Goal: Task Accomplishment & Management: Use online tool/utility

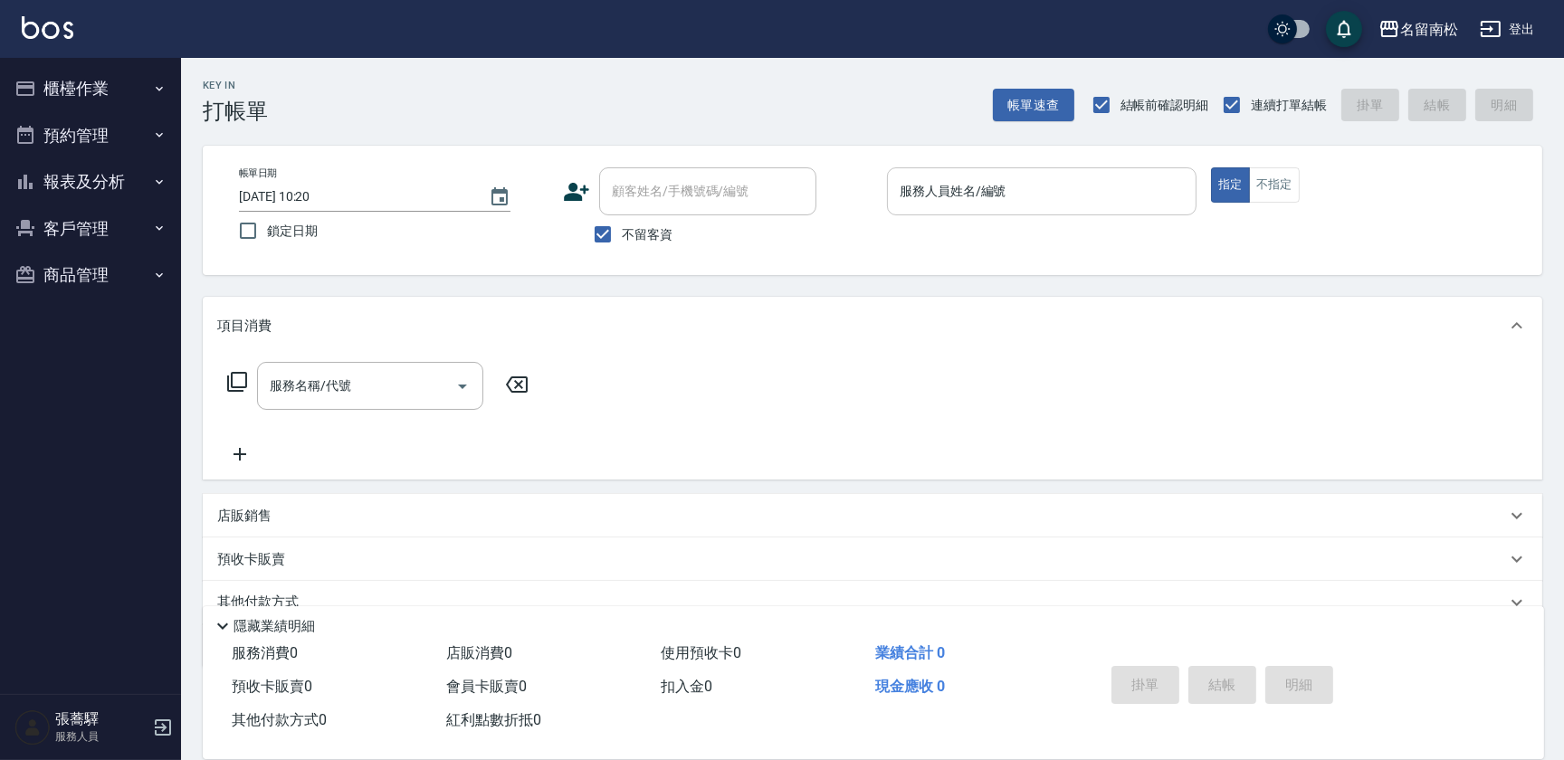
click at [1127, 198] on input "服務人員姓名/編號" at bounding box center [1041, 192] width 293 height 32
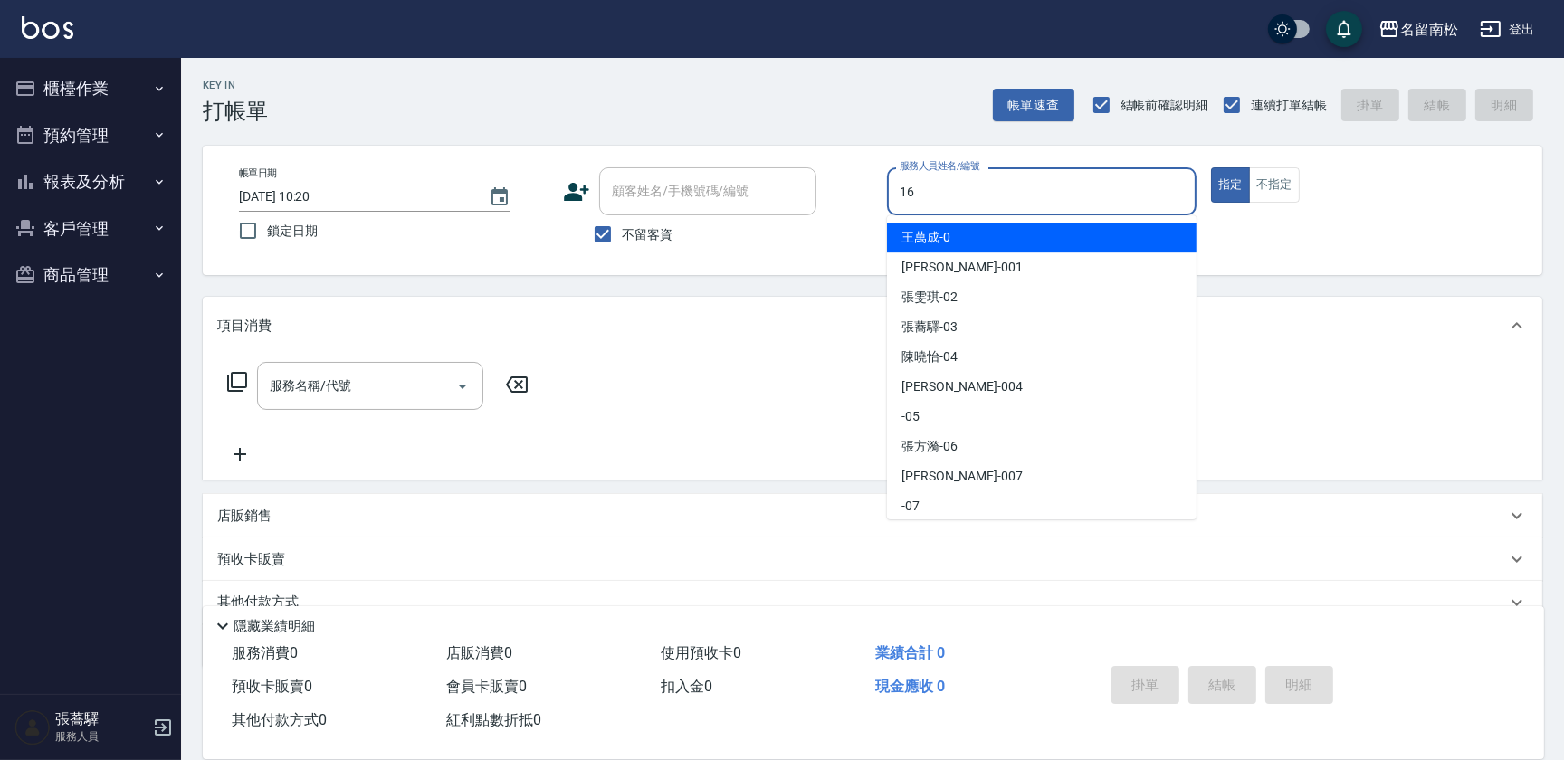
type input "支援-16"
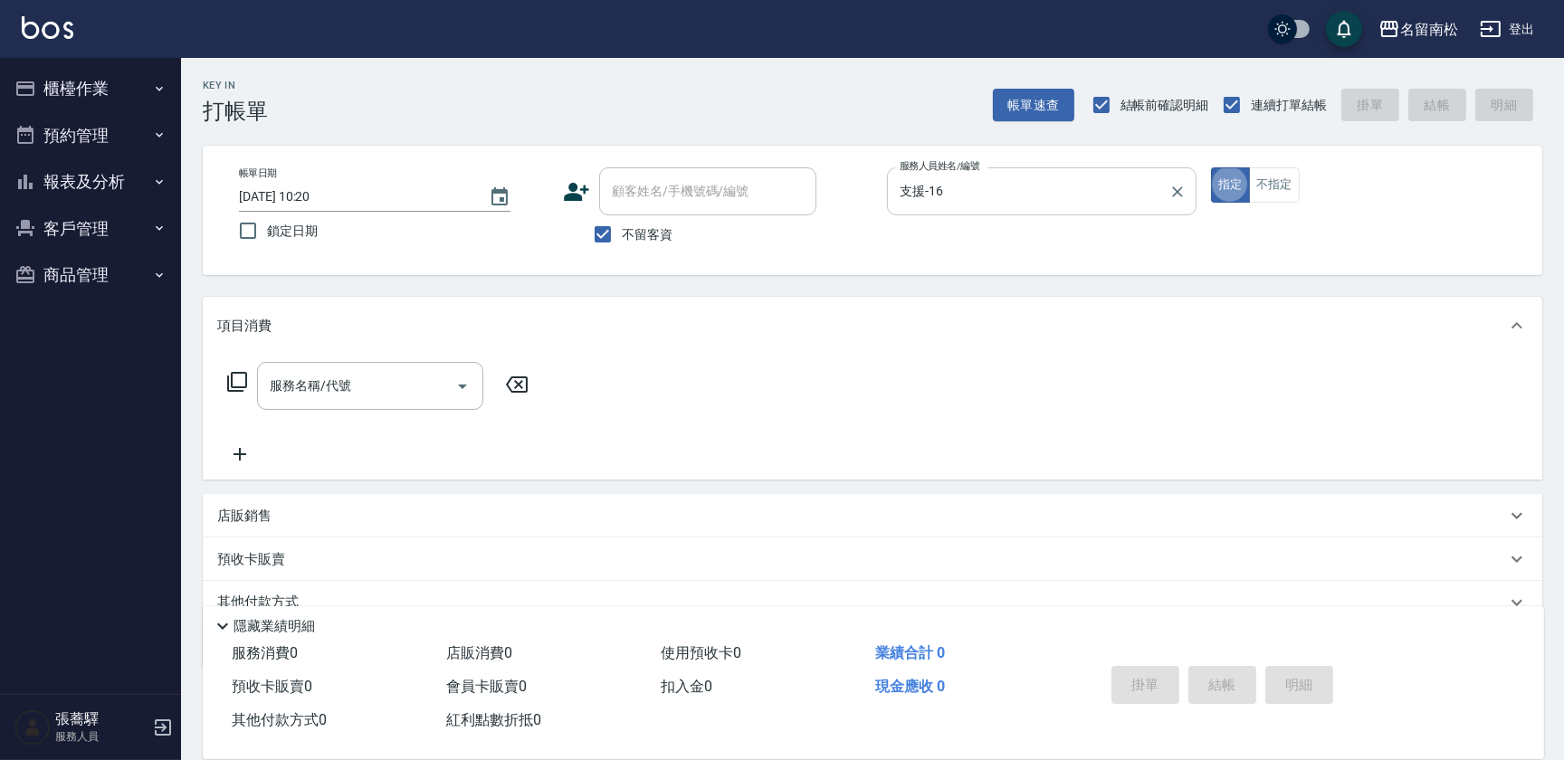
type button "true"
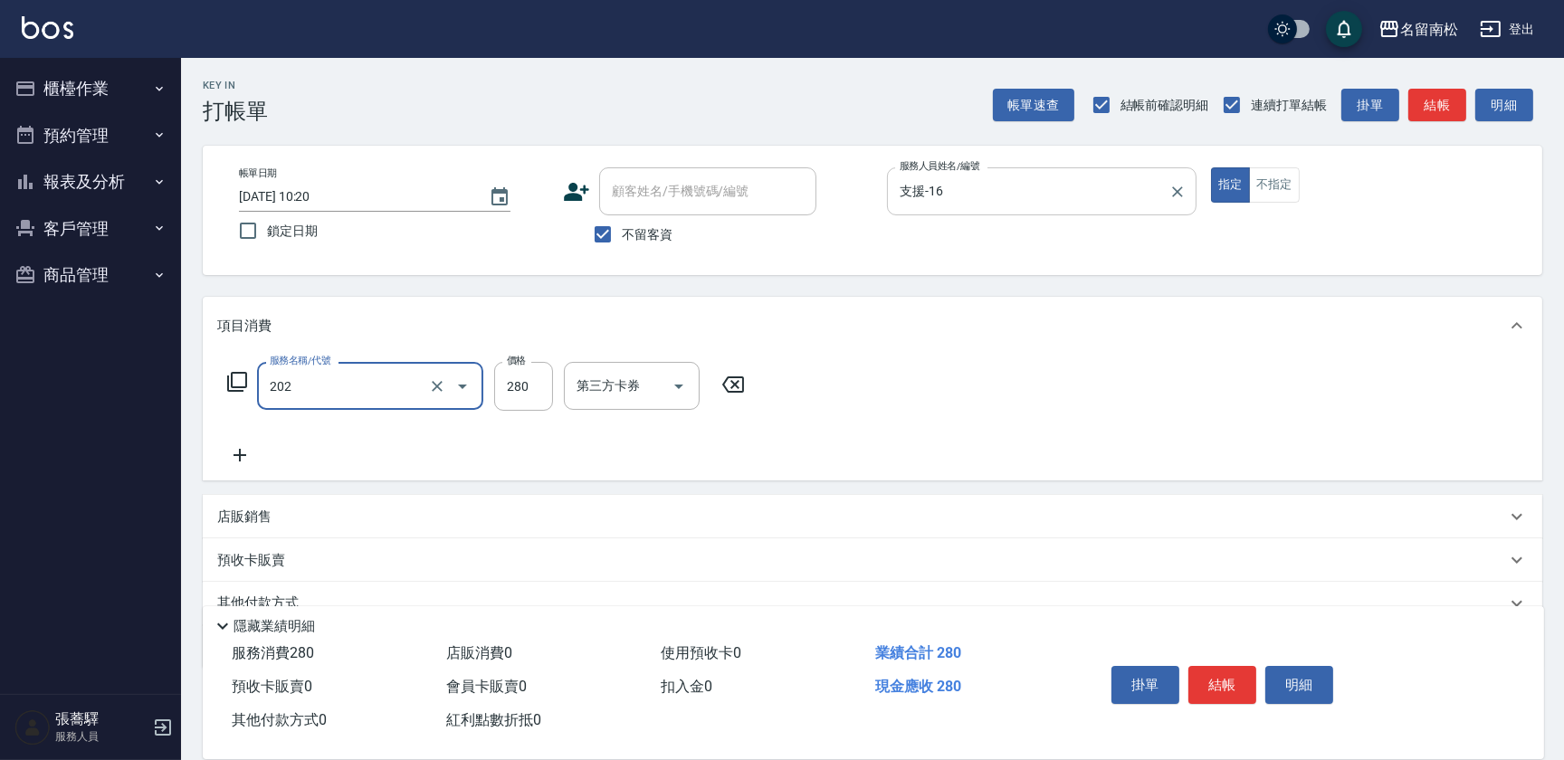
type input "洗髮[280](202)"
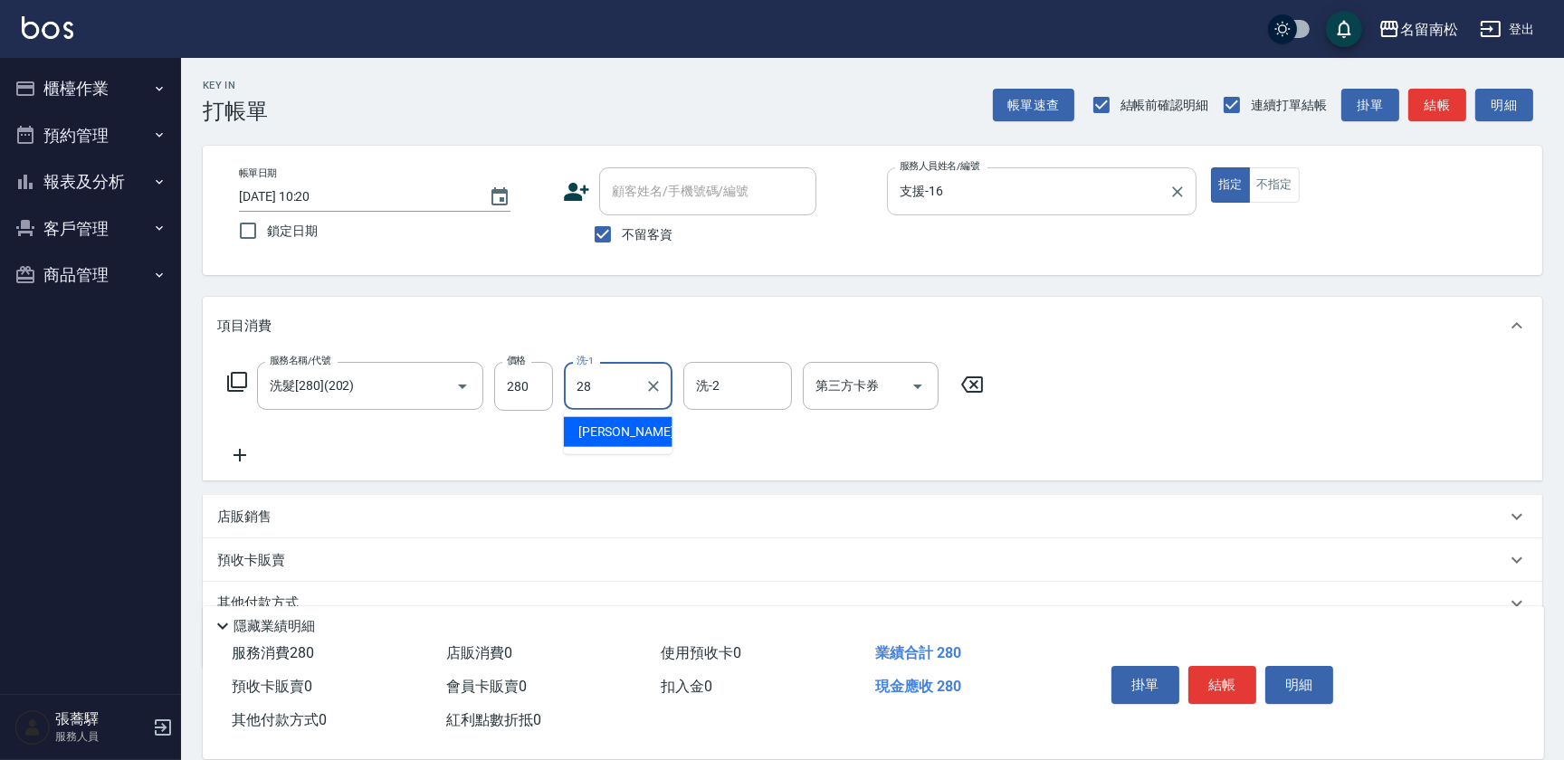
type input "[PERSON_NAME]-28"
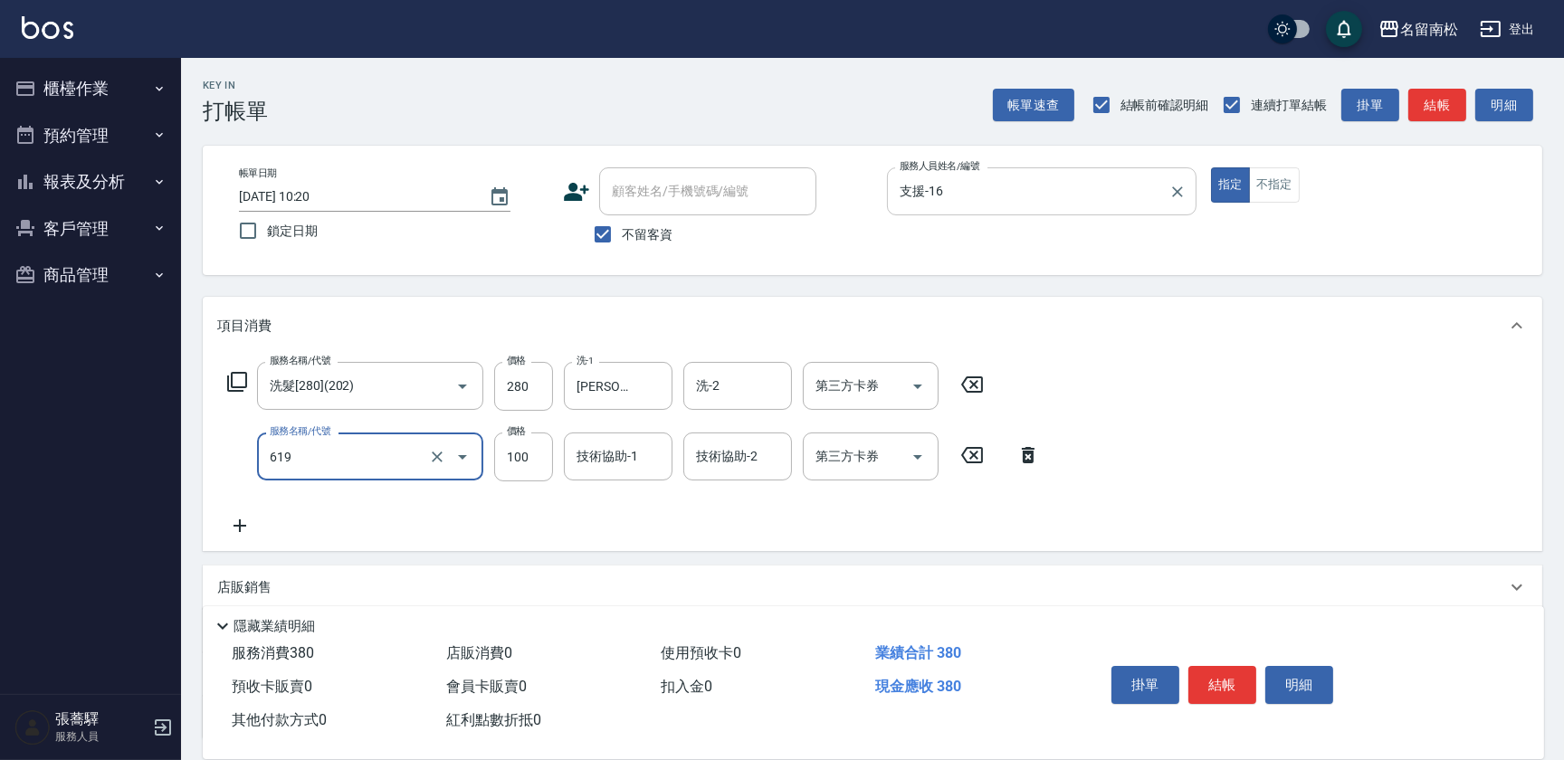
type input "煥彩.玻酸.晶膜.水療(619)"
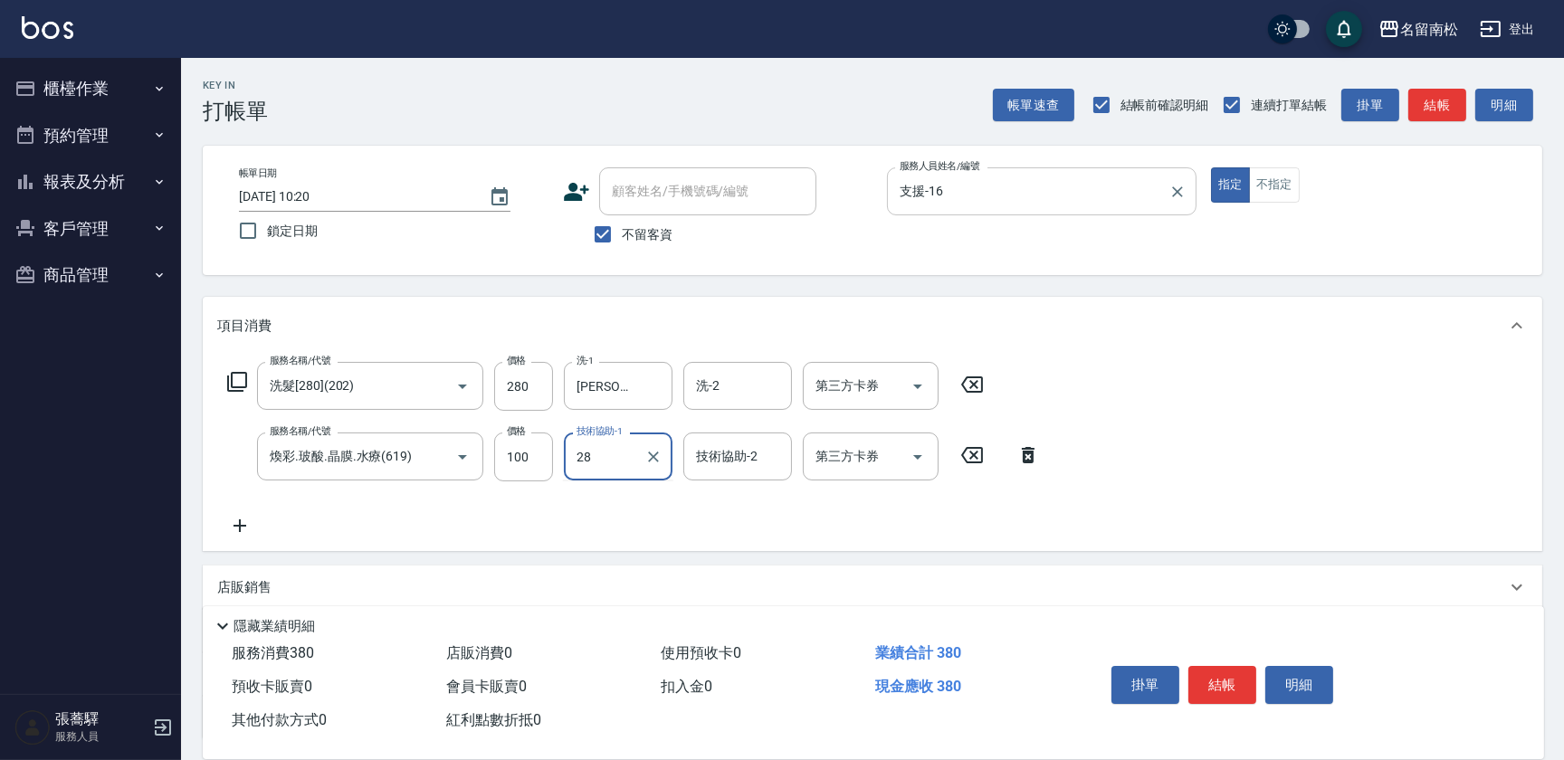
type input "[PERSON_NAME]-28"
click at [1291, 173] on button "不指定" at bounding box center [1274, 184] width 51 height 35
click at [1213, 679] on button "結帳" at bounding box center [1222, 685] width 68 height 38
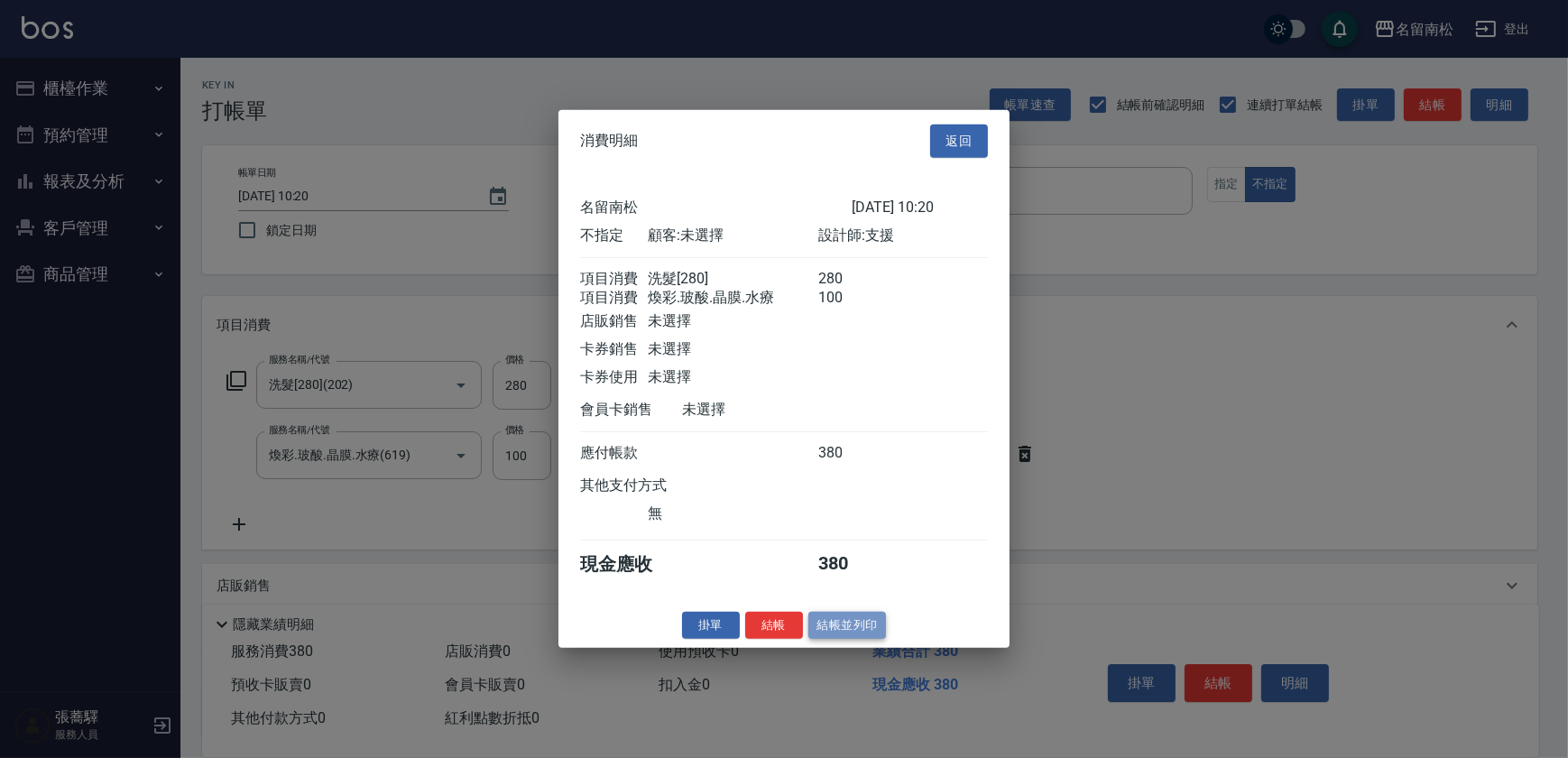
click at [857, 639] on button "結帳並列印" at bounding box center [847, 625] width 79 height 28
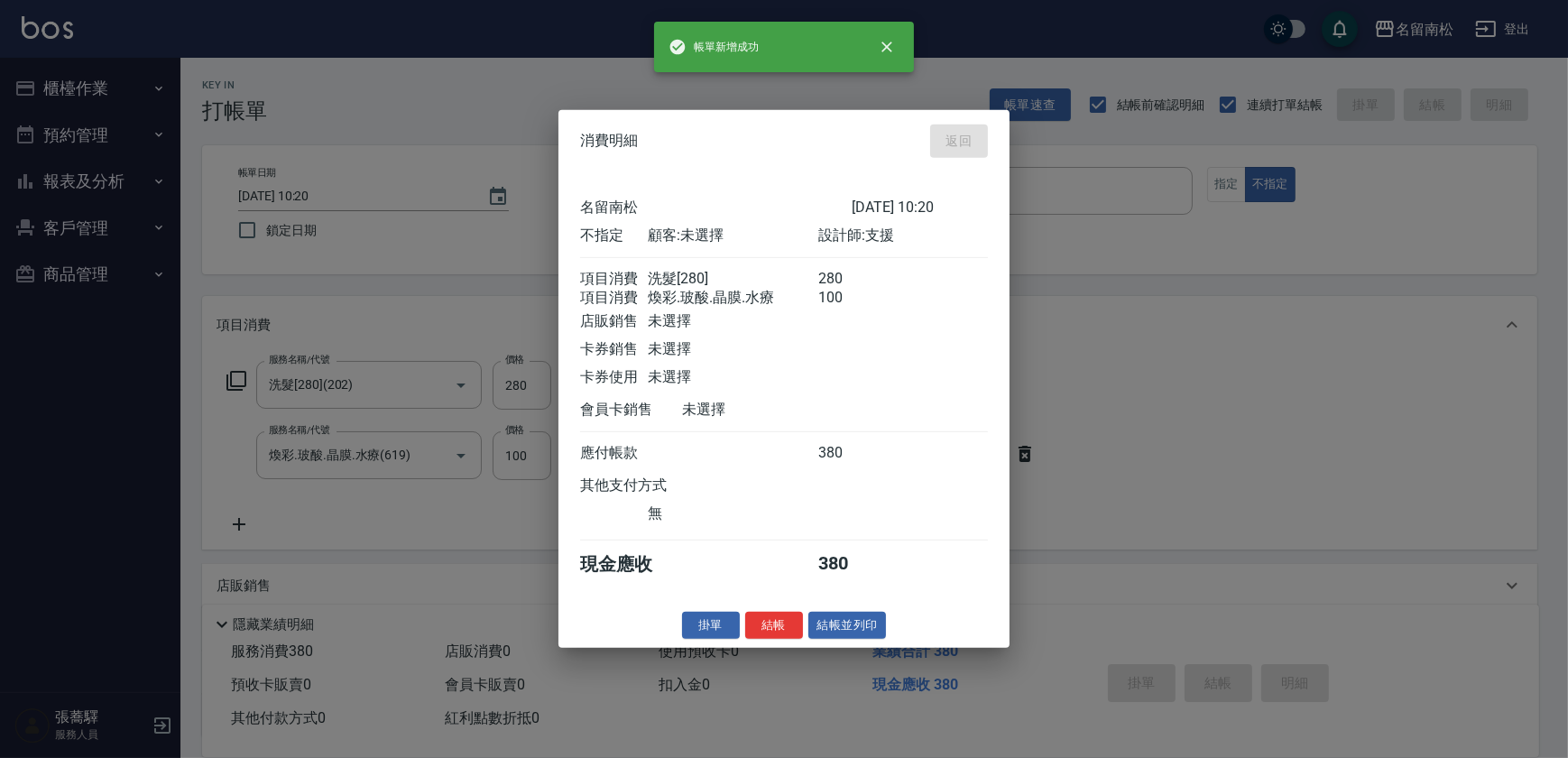
type input "[DATE] 12:54"
